Goal: Information Seeking & Learning: Understand process/instructions

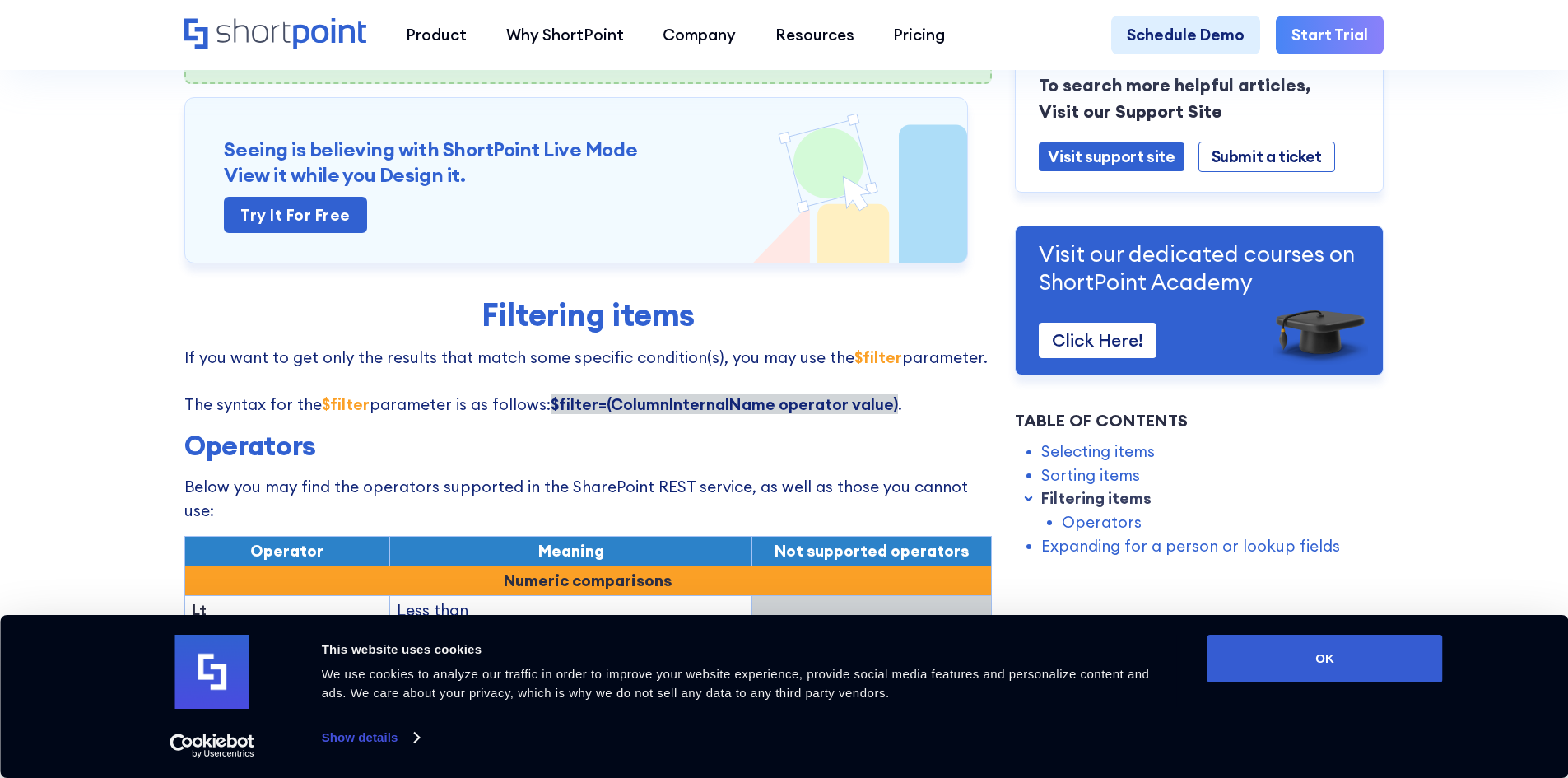
scroll to position [1976, 0]
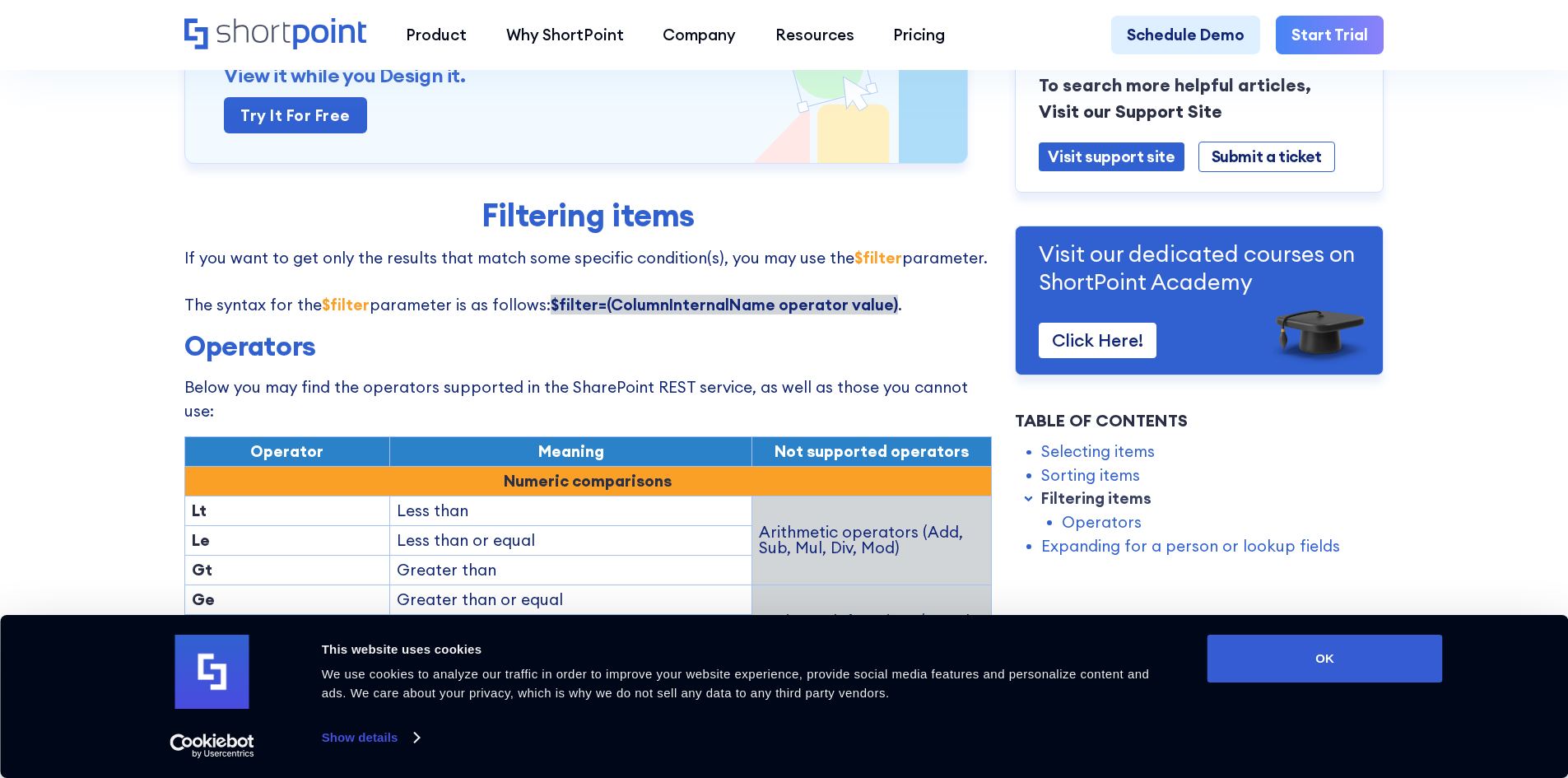
click at [613, 292] on div "ShortPoint REST API: Selecting, Filtering, Sorting Results in a SharePoint List…" at bounding box center [588, 464] width 807 height 4567
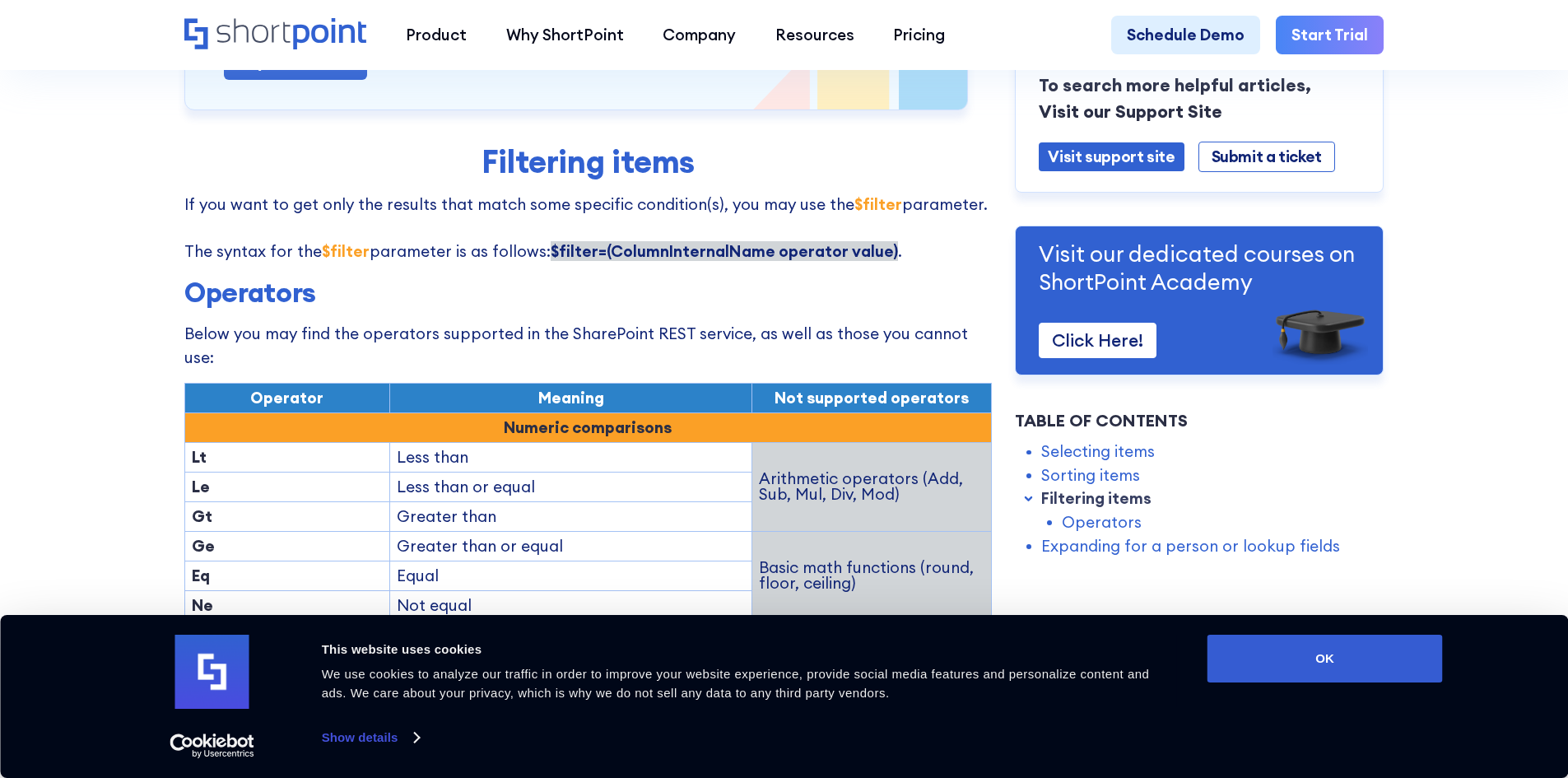
scroll to position [2058, 0]
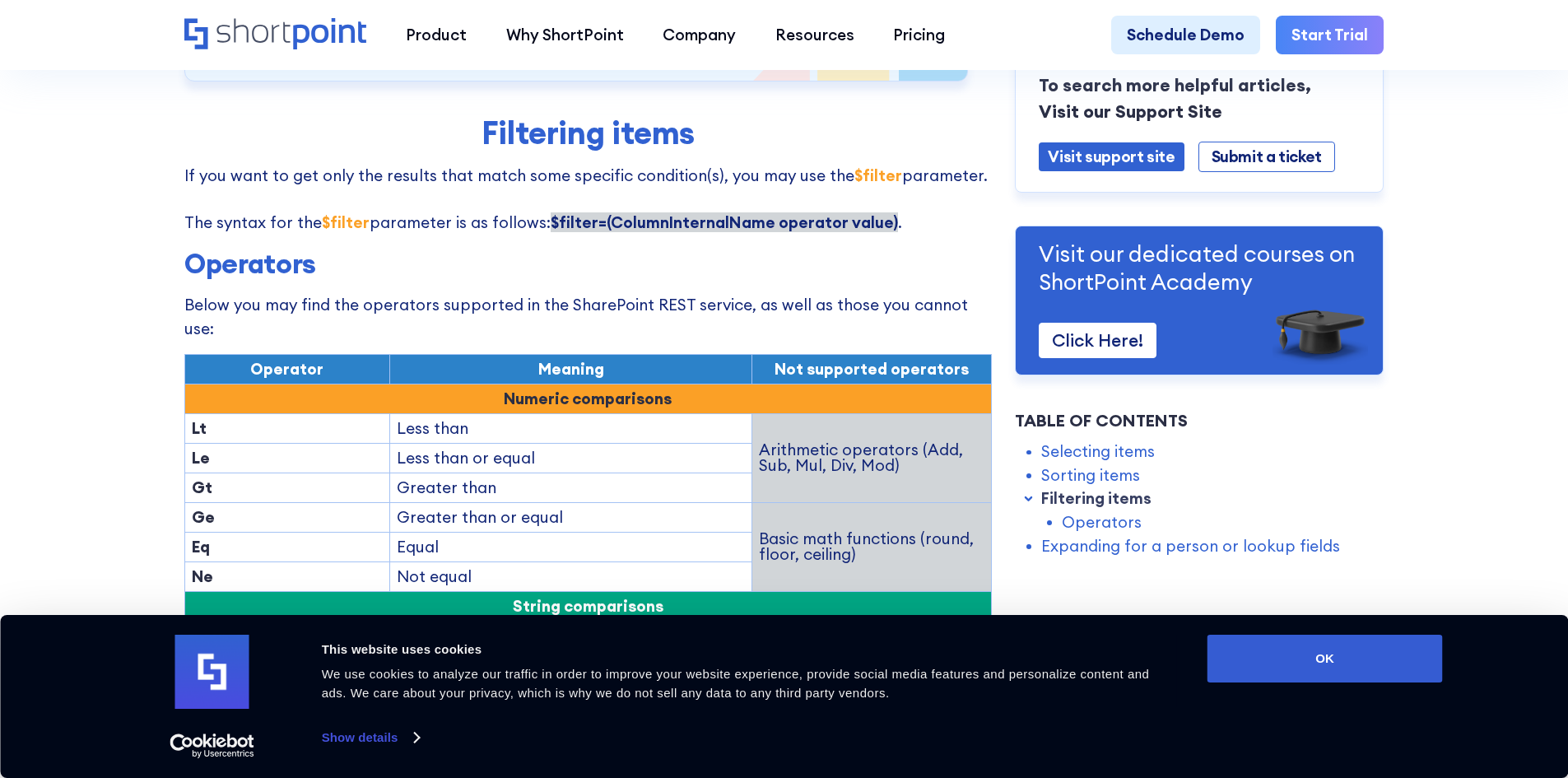
click at [551, 204] on div "ShortPoint REST API: Selecting, Filtering, Sorting Results in a SharePoint List…" at bounding box center [588, 382] width 807 height 4567
drag, startPoint x: 544, startPoint y: 186, endPoint x: 883, endPoint y: 180, distance: 339.1
click at [883, 212] on strong "$filter=(ColumnInternalName operator value)" at bounding box center [724, 221] width 347 height 19
copy strong "$filter=(ColumnInternalName operator value)"
click at [772, 293] on p "Below you may find the operators supported in the SharePoint REST service, as w…" at bounding box center [588, 317] width 807 height 47
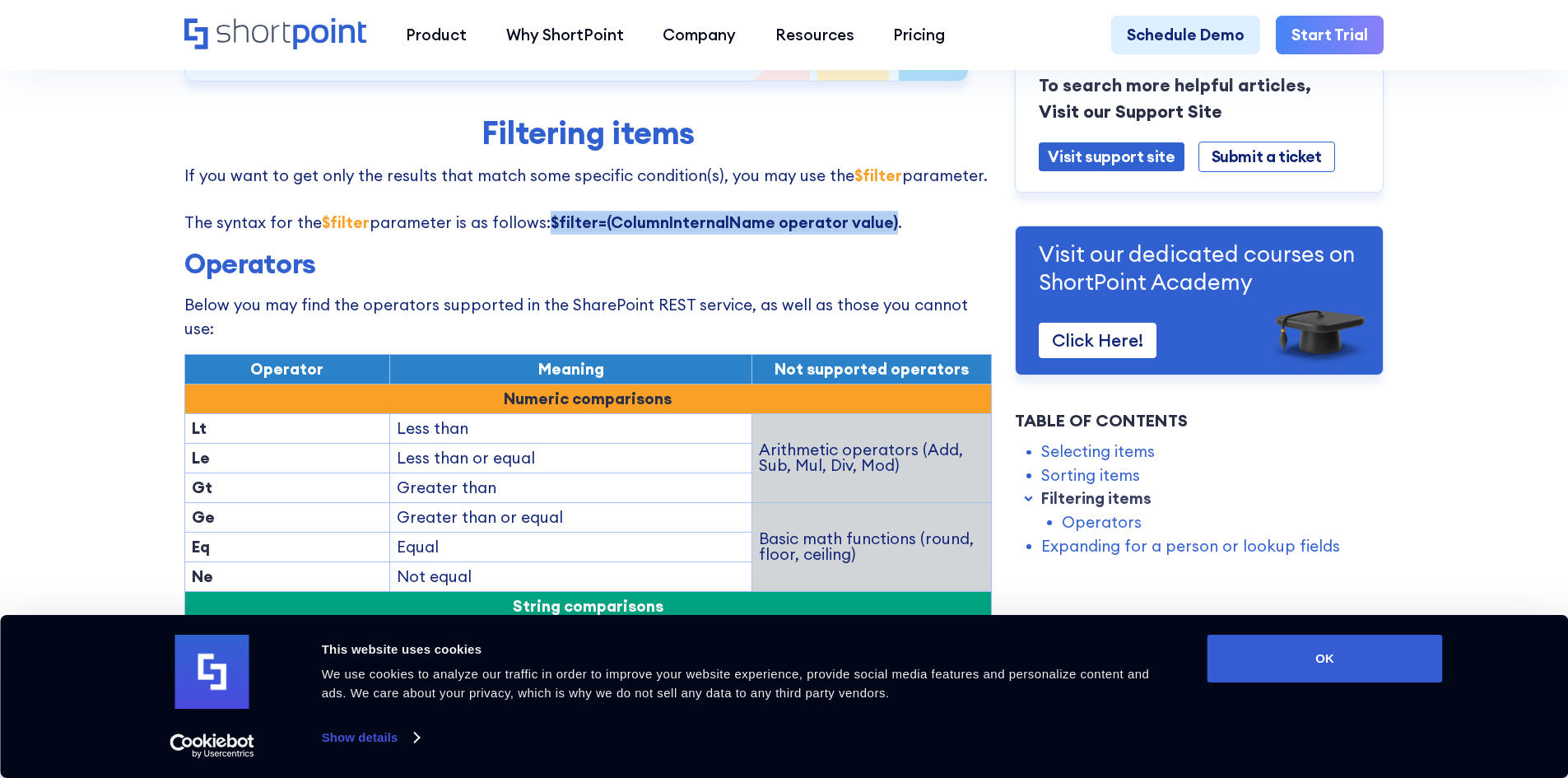
drag, startPoint x: 883, startPoint y: 187, endPoint x: 546, endPoint y: 186, distance: 337.0
click at [551, 212] on strong "$filter=(ColumnInternalName operator value)" at bounding box center [724, 221] width 347 height 19
copy strong "$filter=(ColumnInternalName operator value)"
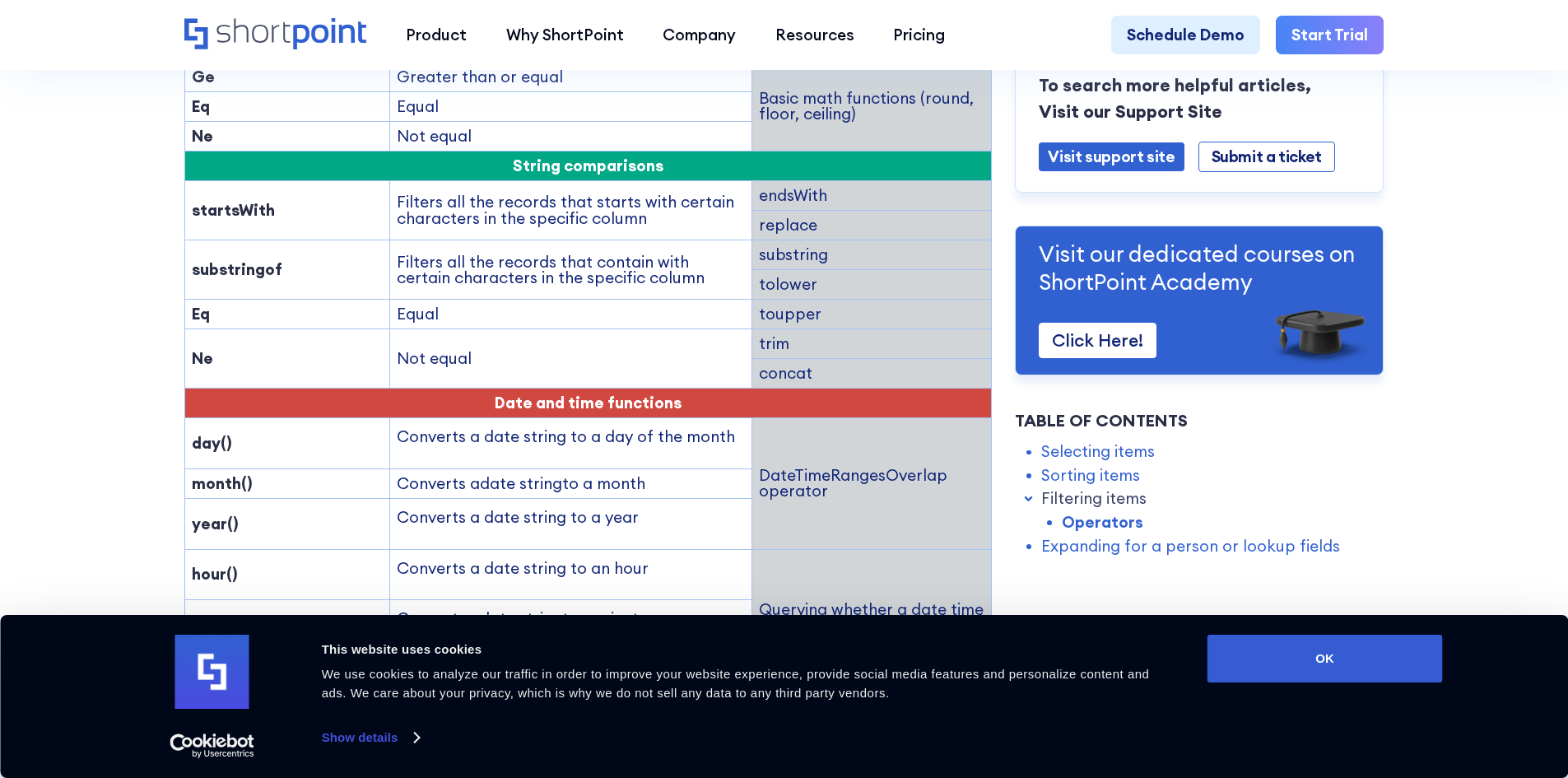
scroll to position [2470, 0]
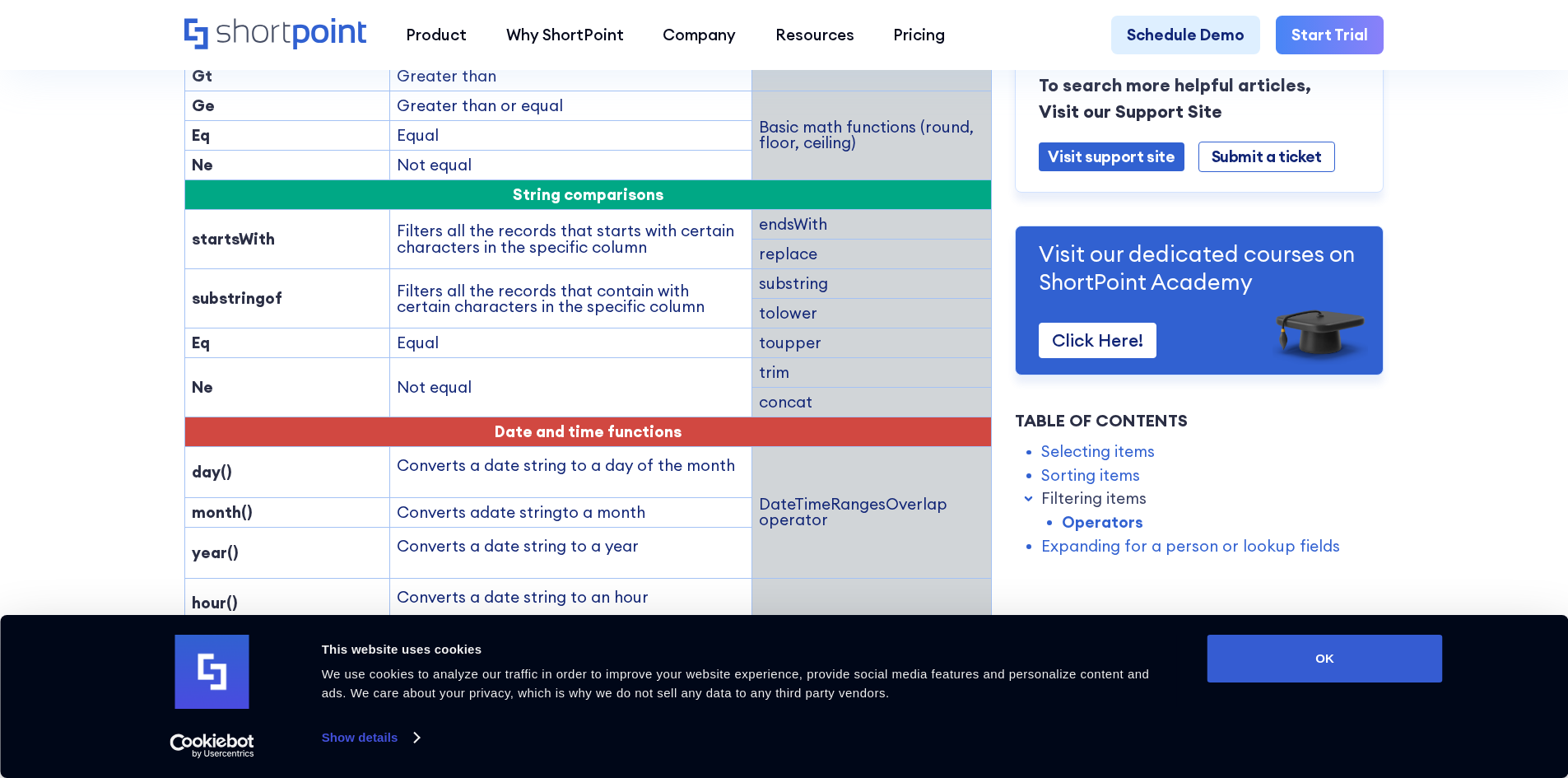
click at [801, 388] on td "concat" at bounding box center [872, 402] width 240 height 30
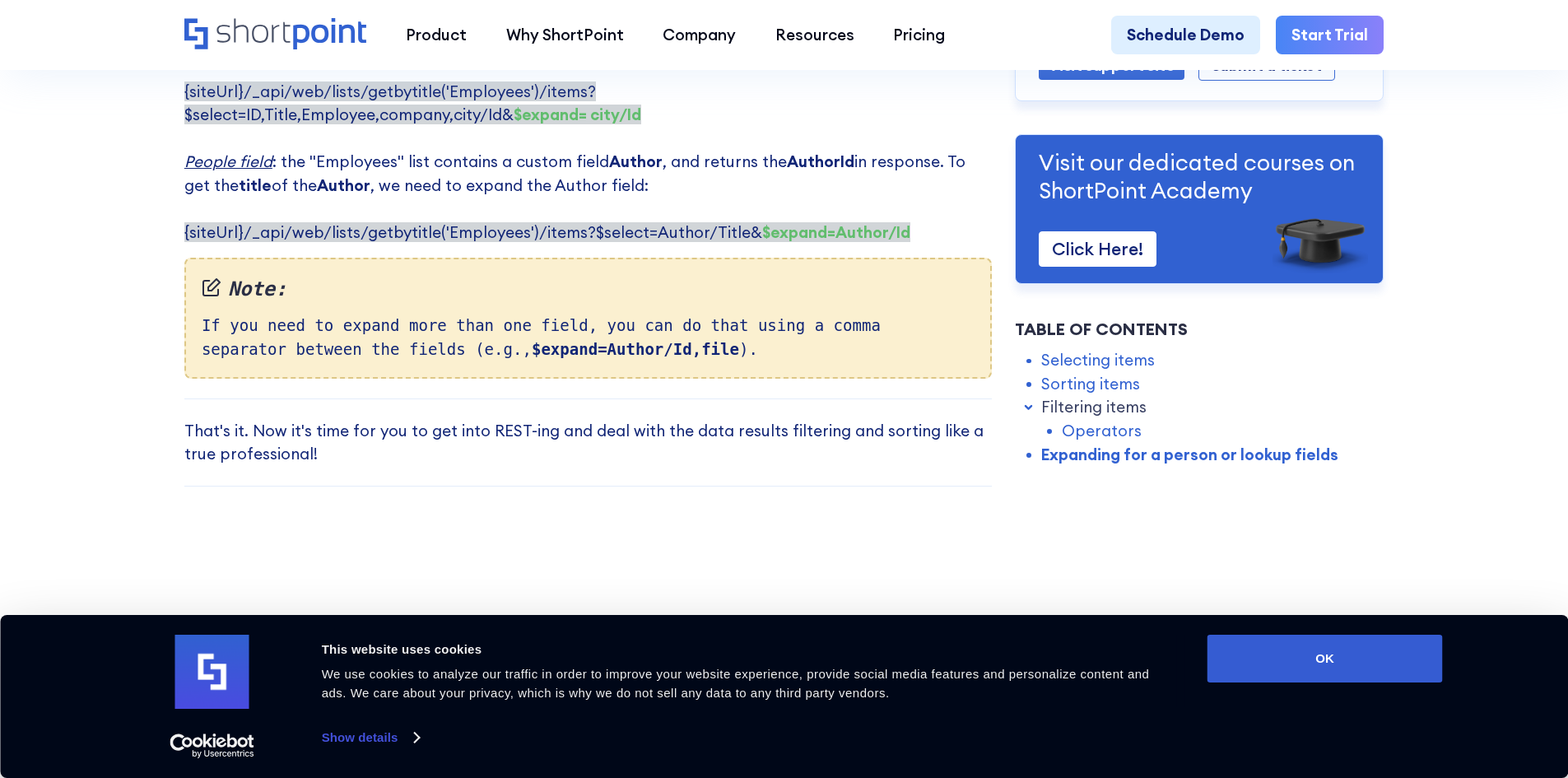
scroll to position [4281, 0]
